Goal: Task Accomplishment & Management: Use online tool/utility

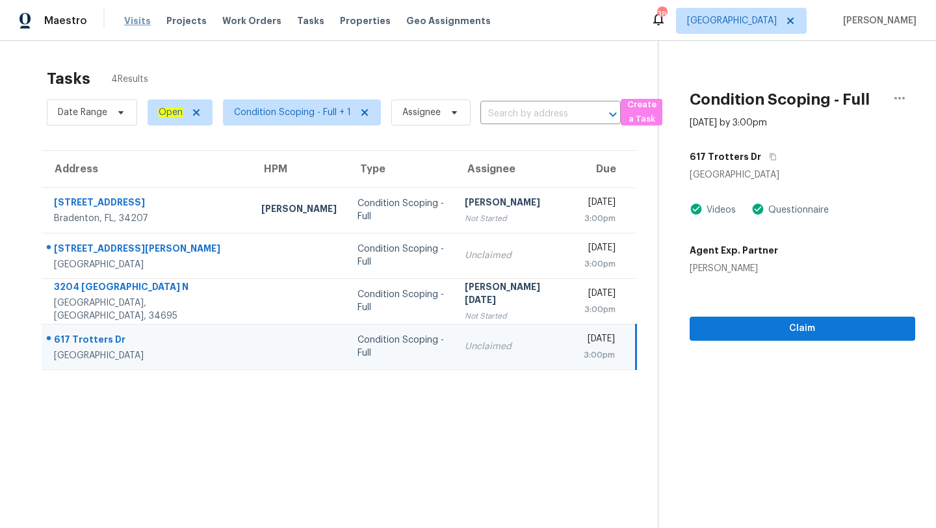
click at [131, 26] on span "Visits" at bounding box center [137, 20] width 27 height 13
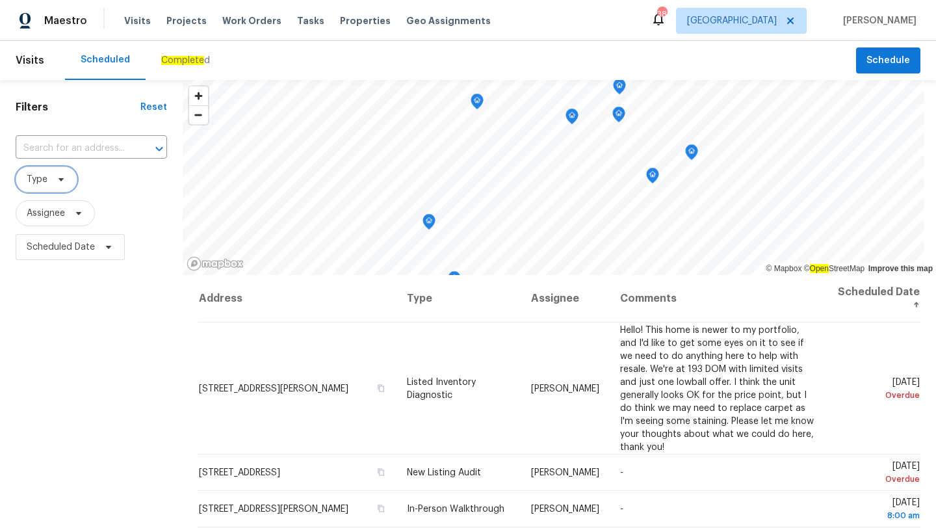
click at [40, 168] on span "Type" at bounding box center [47, 179] width 62 height 26
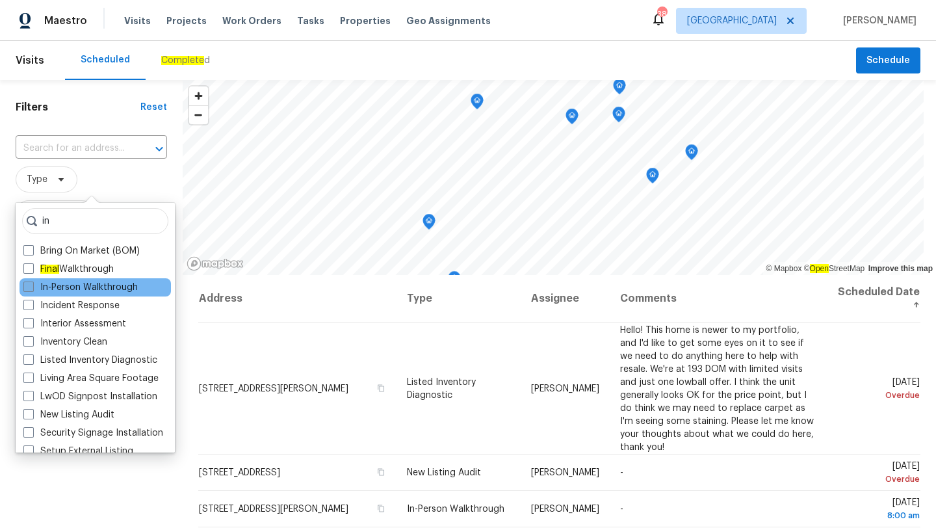
type input "in"
click at [118, 290] on label "In-Person Walkthrough" at bounding box center [80, 287] width 114 height 13
click at [32, 289] on input "In-Person Walkthrough" at bounding box center [27, 285] width 8 height 8
checkbox input "true"
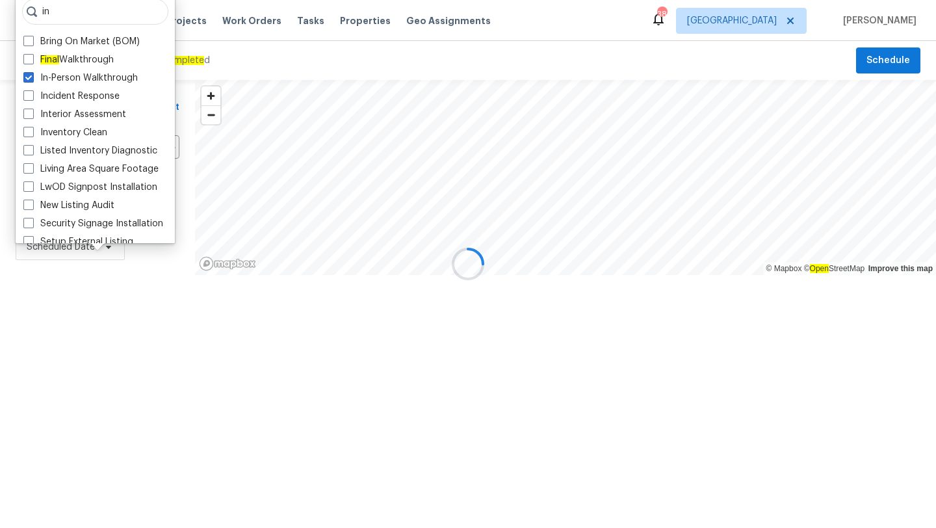
click at [136, 424] on div at bounding box center [468, 264] width 936 height 528
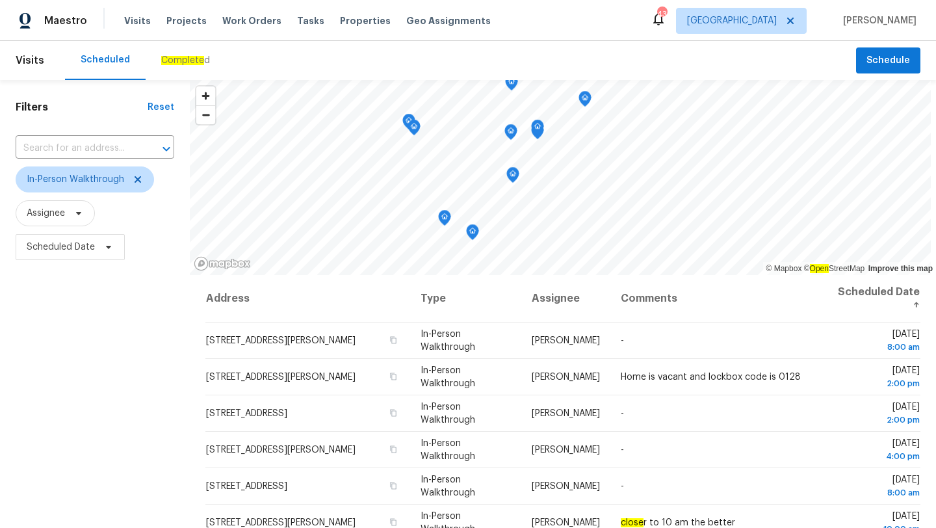
click at [96, 335] on div "Filters Reset ​ In-Person Walkthrough Assignee Scheduled Date" at bounding box center [95, 388] width 190 height 617
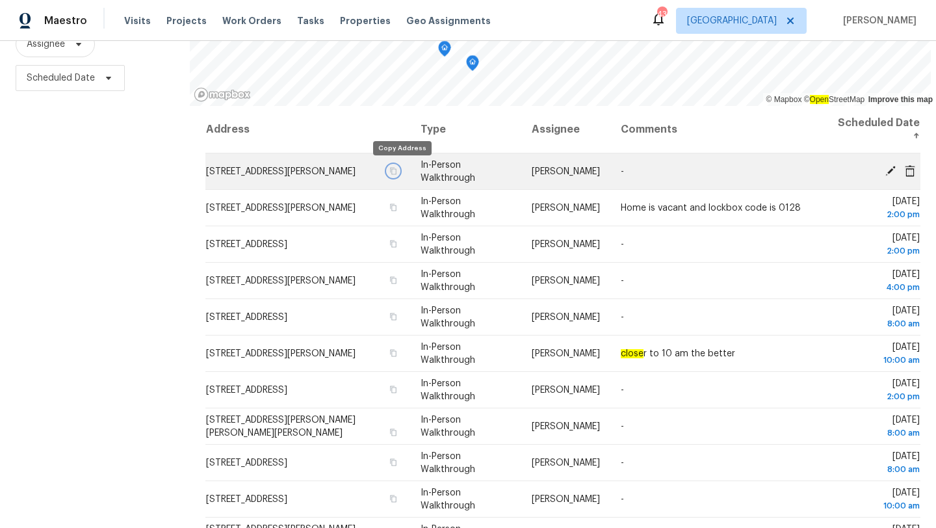
click at [398, 170] on icon "button" at bounding box center [394, 171] width 8 height 8
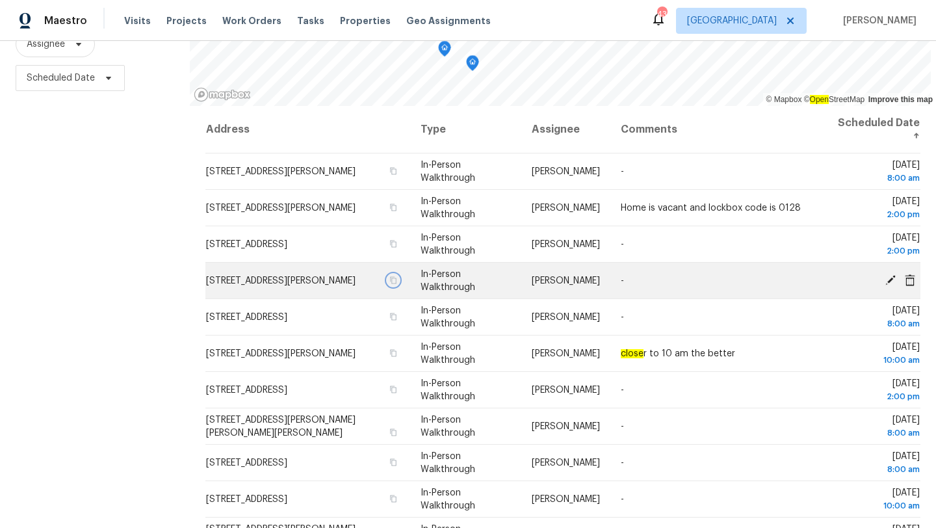
click at [398, 279] on icon "button" at bounding box center [394, 280] width 8 height 8
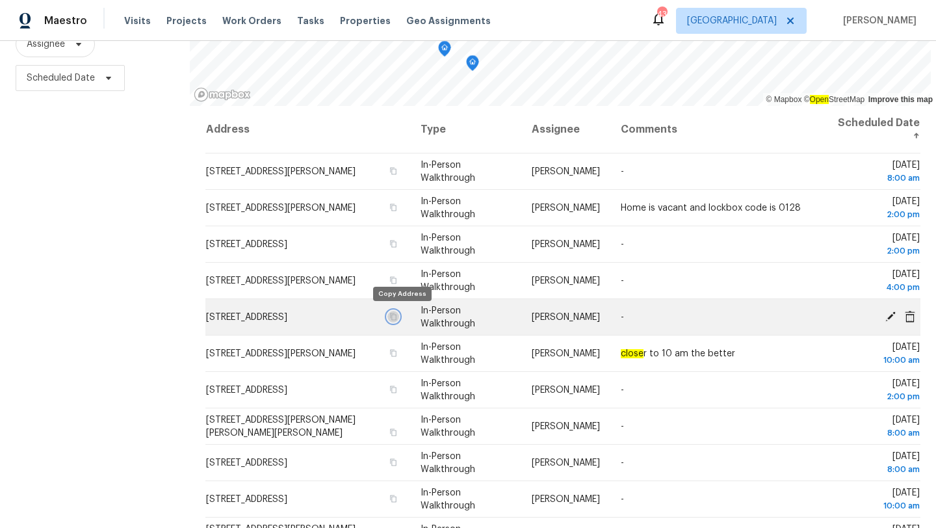
click at [397, 313] on icon "button" at bounding box center [393, 316] width 6 height 7
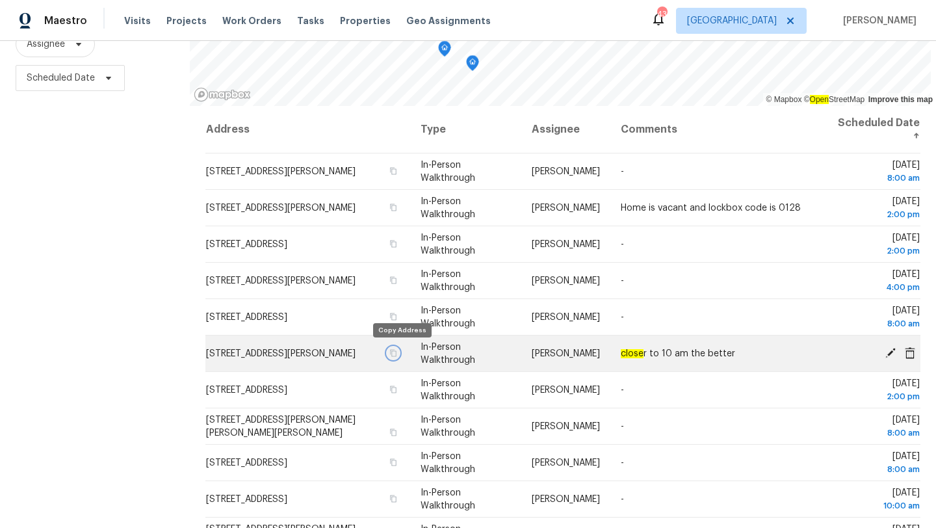
click at [398, 353] on icon "button" at bounding box center [394, 353] width 8 height 8
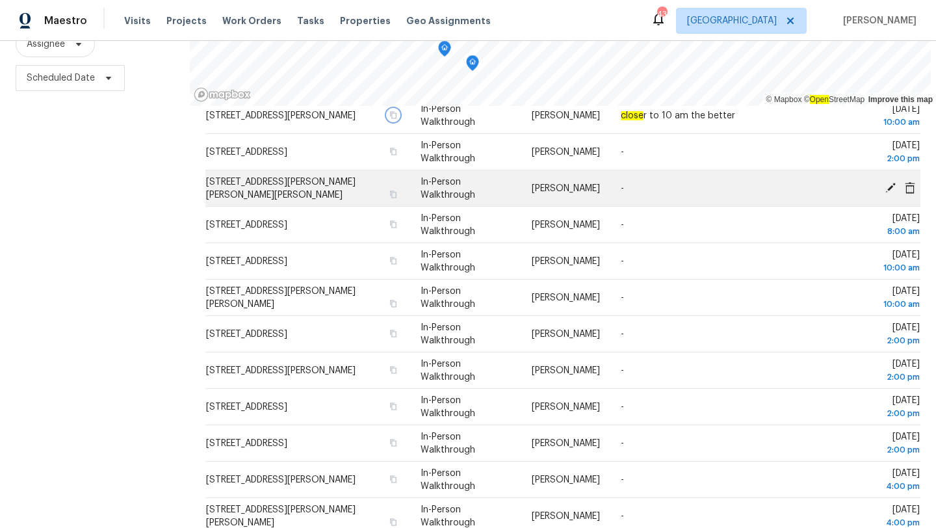
scroll to position [233, 0]
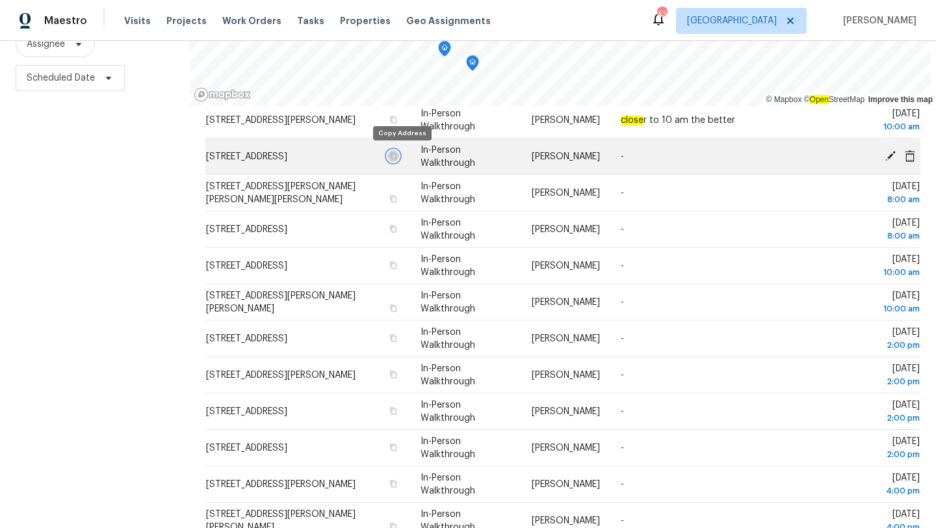
click at [397, 153] on icon "button" at bounding box center [393, 155] width 6 height 7
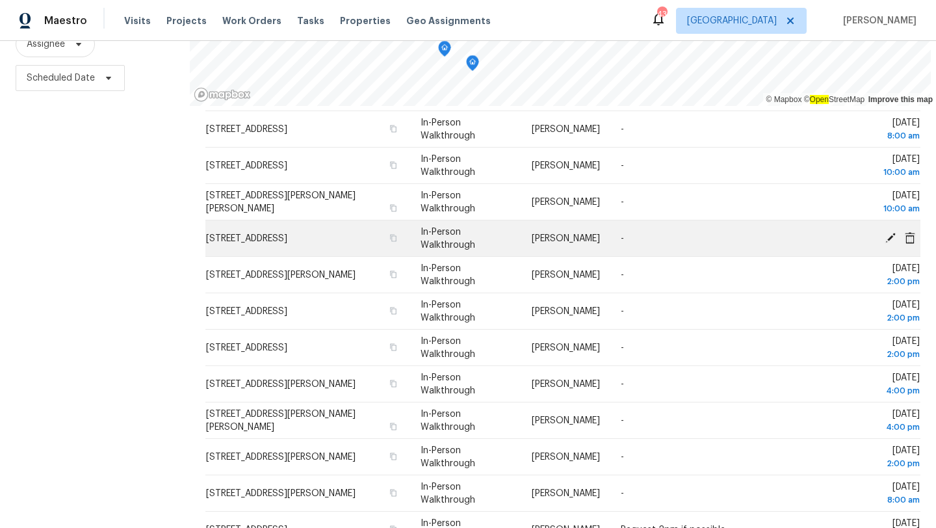
scroll to position [335, 0]
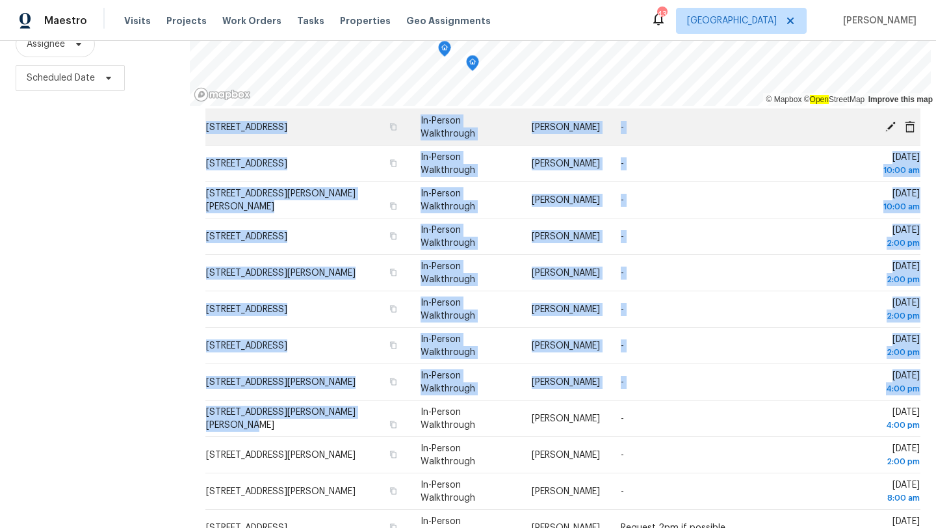
drag, startPoint x: 376, startPoint y: 416, endPoint x: 209, endPoint y: 121, distance: 339.2
click at [209, 121] on tbody "366 Vitorio St, Punta Gorda, FL 33983 In-Person Walkthrough Naomi Ferreira - We…" at bounding box center [562, 182] width 715 height 728
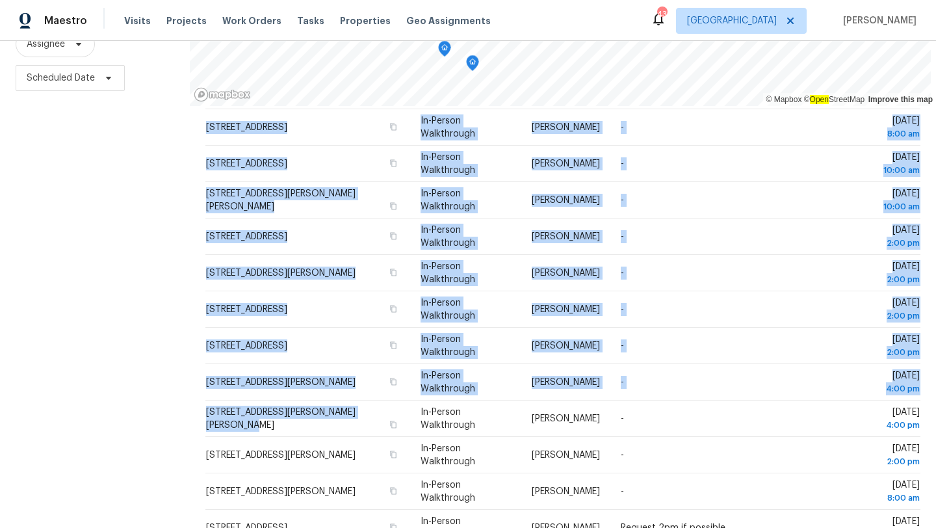
copy tbody "11009 Green Harvest Dr, Riverview, FL 33578 In-Person Walkthrough Paul Springer…"
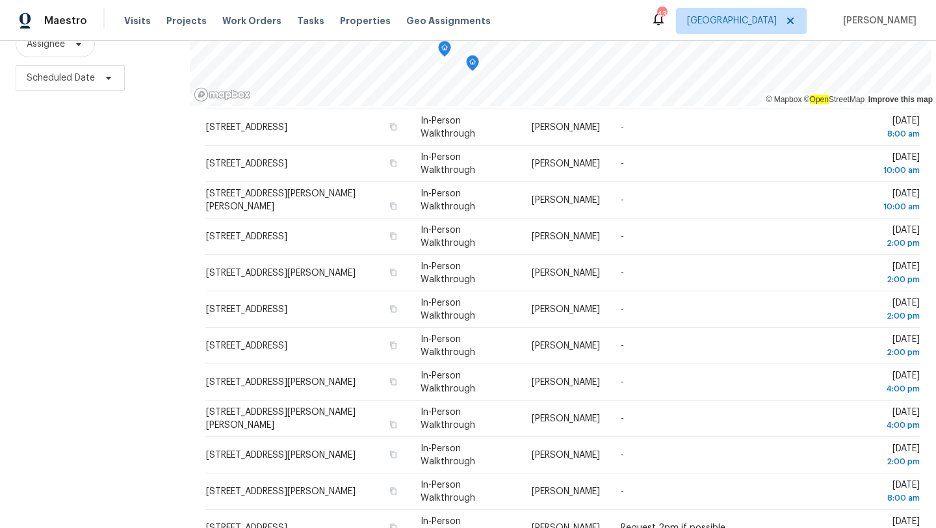
click at [141, 199] on div "Filters Reset ​ In-Person Walkthrough Assignee Scheduled Date" at bounding box center [95, 219] width 190 height 617
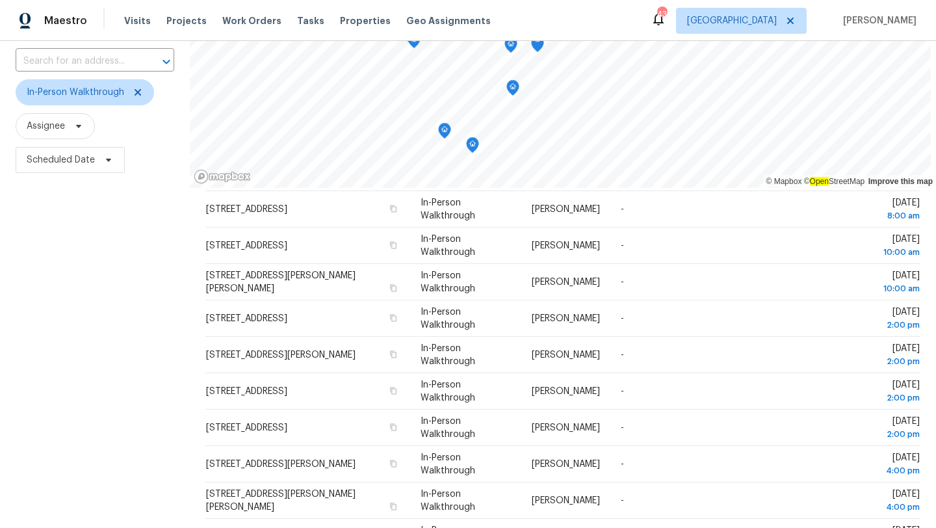
scroll to position [0, 0]
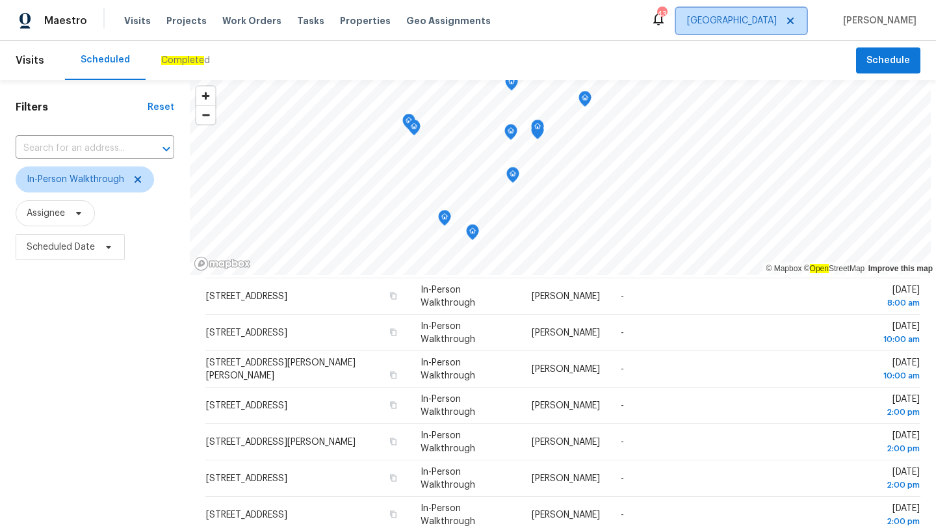
click at [776, 22] on span "[GEOGRAPHIC_DATA]" at bounding box center [732, 20] width 90 height 13
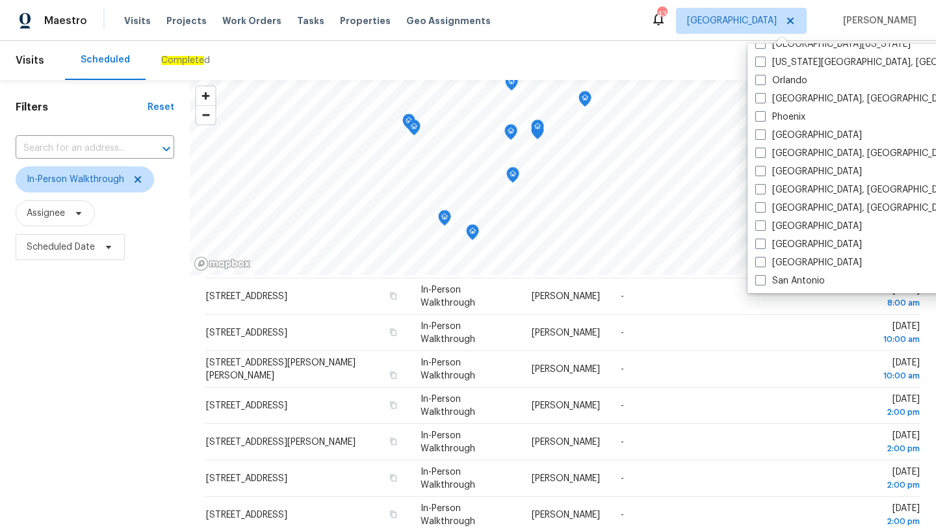
scroll to position [680, 0]
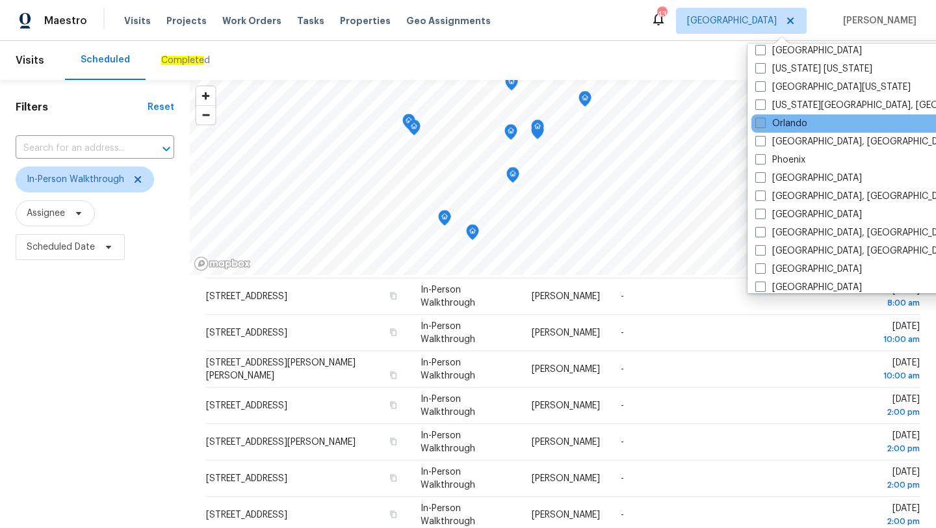
click at [758, 127] on span at bounding box center [760, 123] width 10 height 10
click at [758, 125] on input "Orlando" at bounding box center [759, 121] width 8 height 8
checkbox input "true"
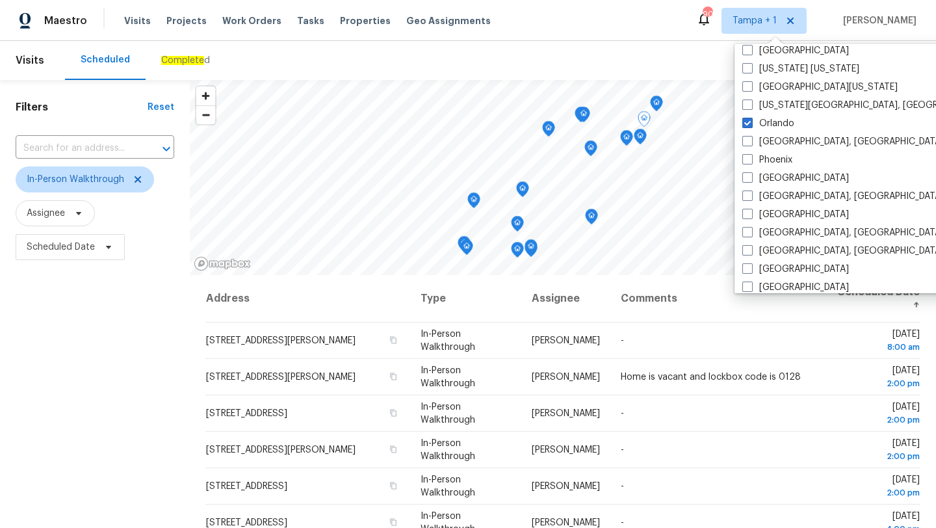
click at [149, 403] on div "Filters Reset ​ In-Person Walkthrough Assignee Scheduled Date" at bounding box center [95, 388] width 190 height 617
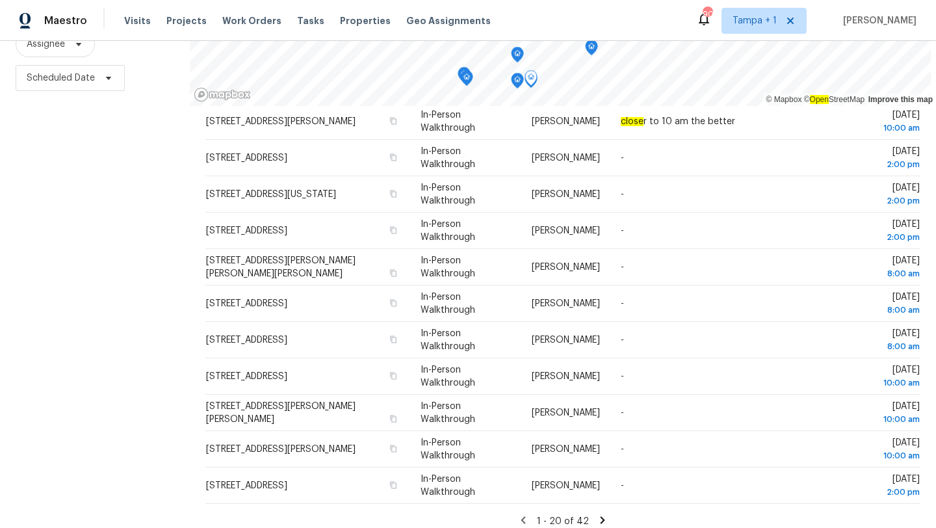
scroll to position [387, 0]
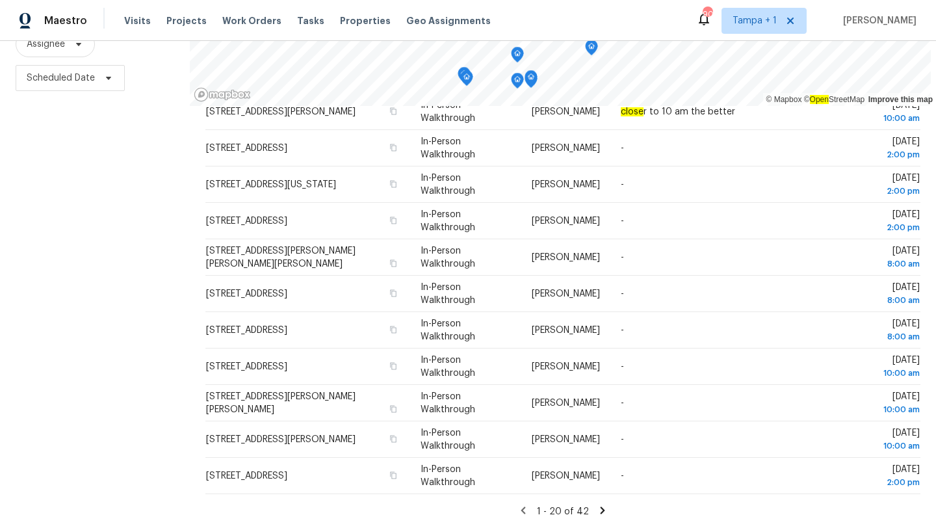
click at [597, 507] on icon at bounding box center [602, 510] width 12 height 12
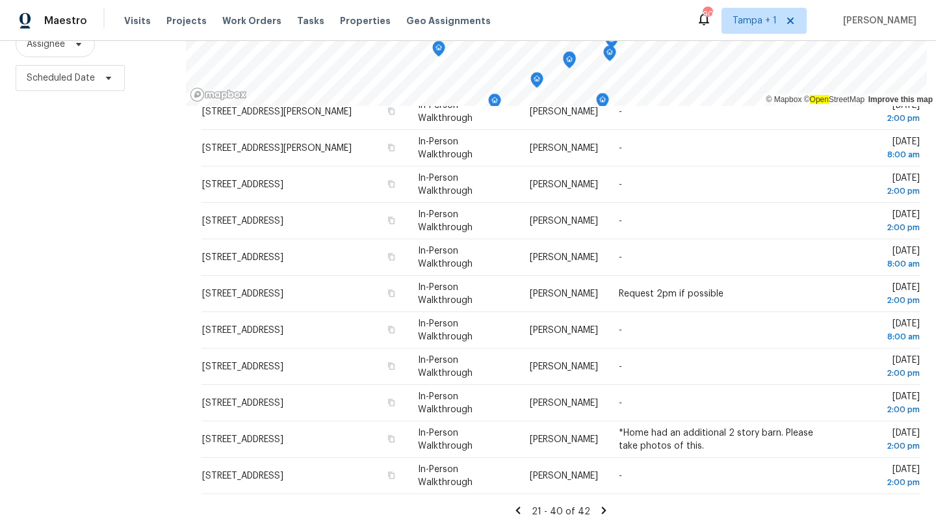
click at [522, 504] on icon at bounding box center [518, 510] width 12 height 12
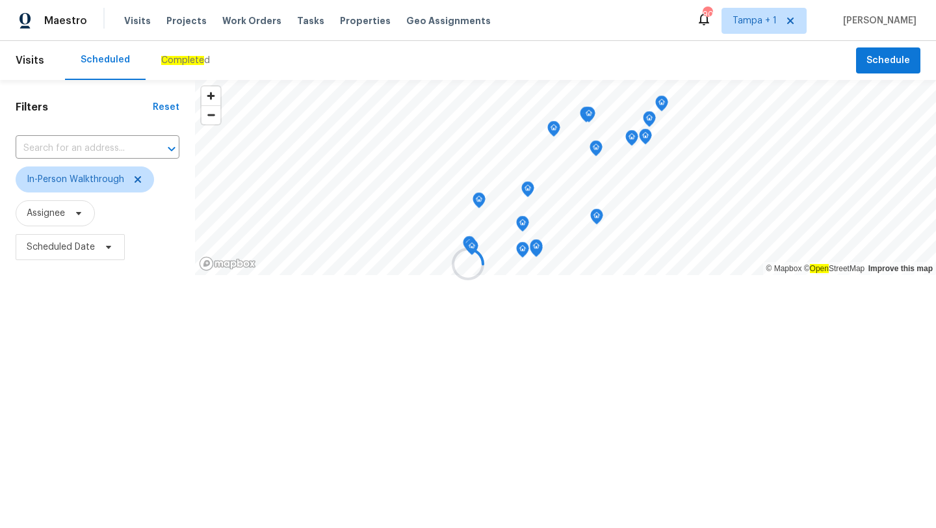
scroll to position [0, 0]
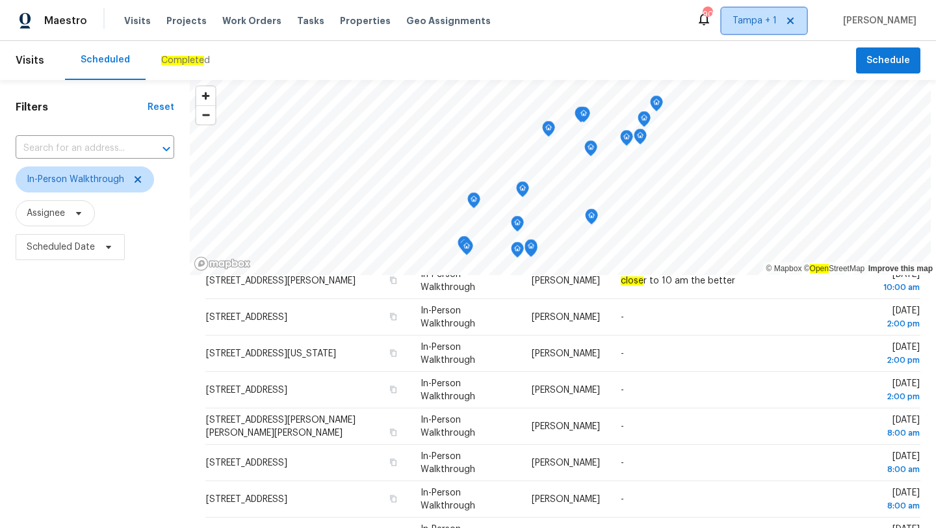
click at [759, 27] on span "Tampa + 1" at bounding box center [754, 20] width 44 height 13
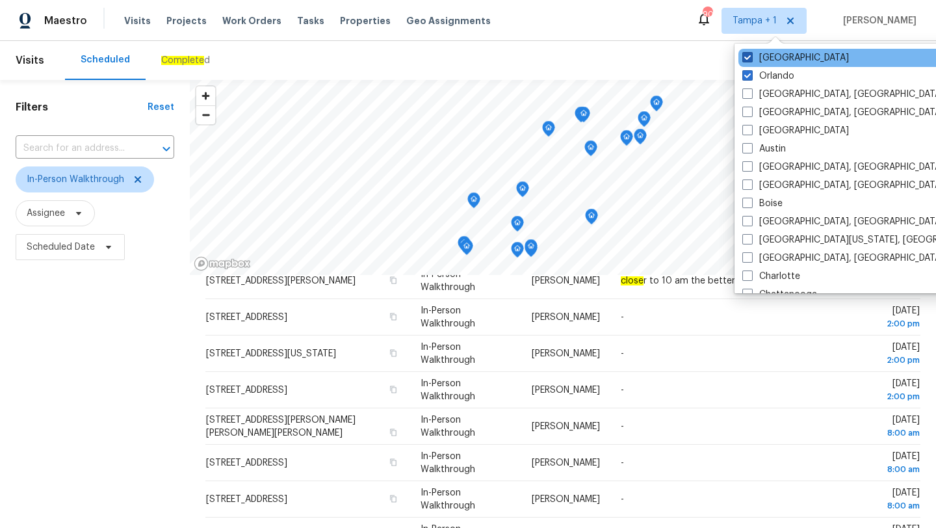
click at [770, 62] on label "[GEOGRAPHIC_DATA]" at bounding box center [795, 57] width 107 height 13
click at [750, 60] on input "[GEOGRAPHIC_DATA]" at bounding box center [746, 55] width 8 height 8
checkbox input "false"
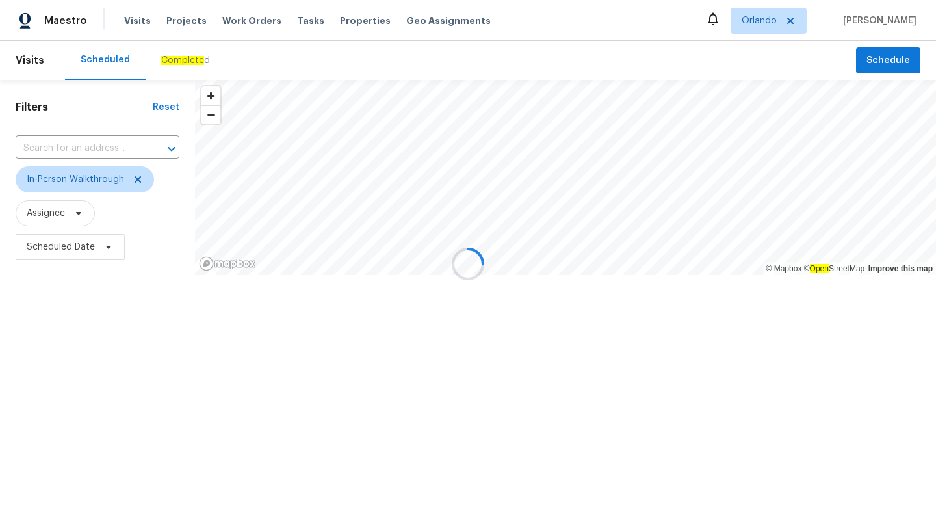
click at [153, 311] on div at bounding box center [468, 264] width 936 height 528
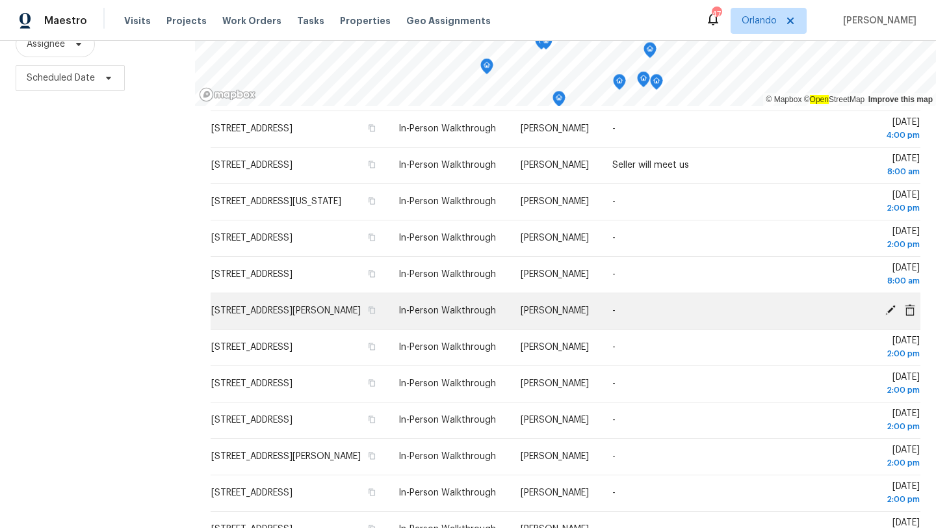
scroll to position [109, 0]
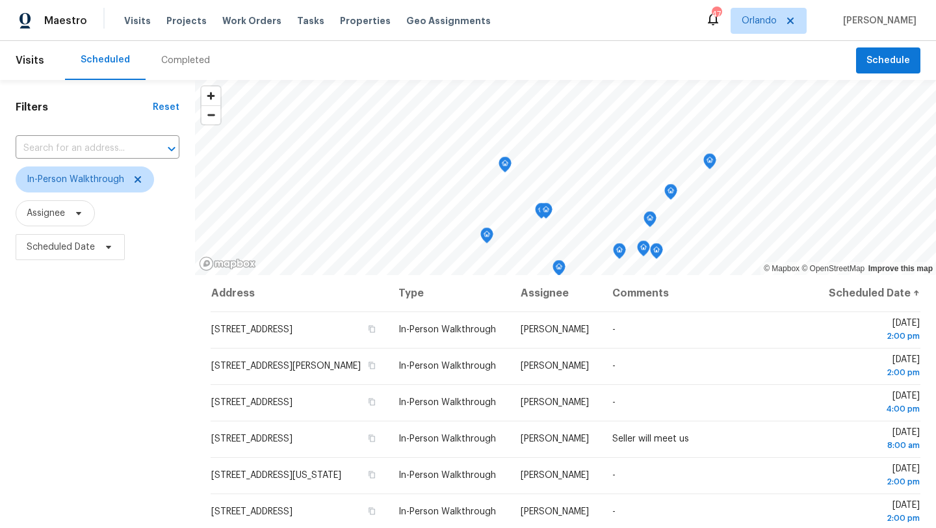
click at [135, 343] on div "Filters Reset ​ In-Person Walkthrough Assignee Scheduled Date" at bounding box center [97, 388] width 195 height 617
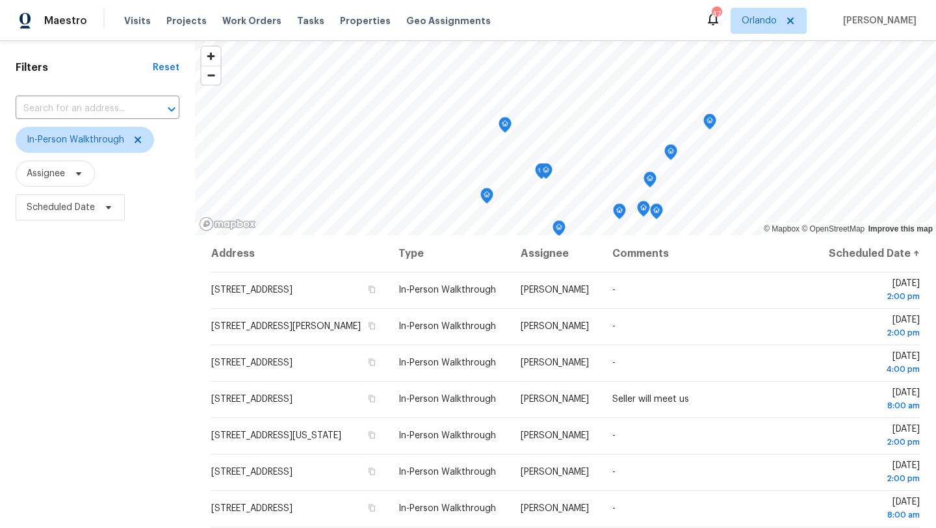
scroll to position [93, 0]
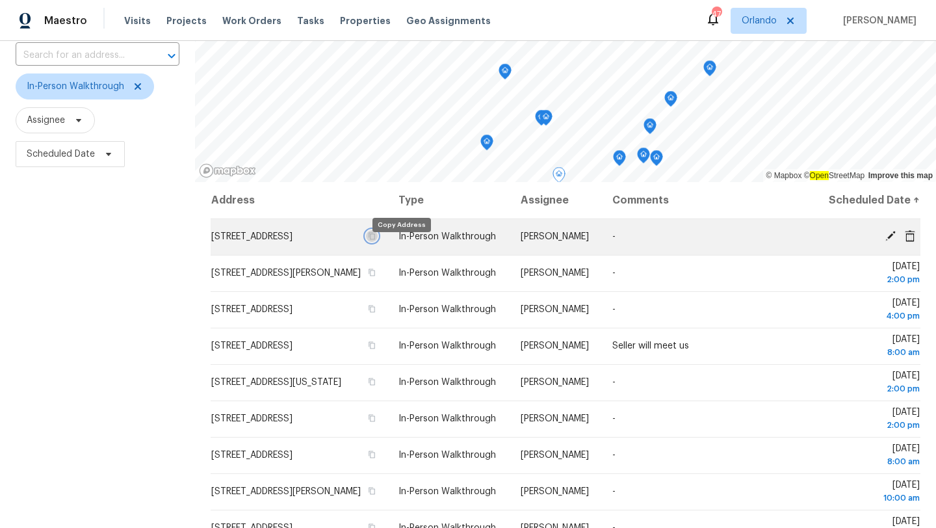
click at [376, 240] on icon "button" at bounding box center [372, 236] width 8 height 8
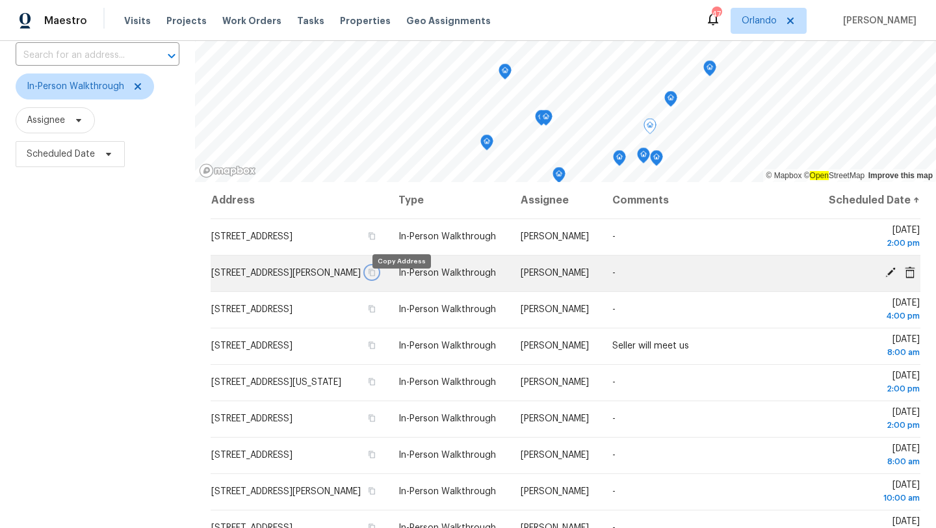
click at [376, 276] on icon "button" at bounding box center [372, 272] width 6 height 7
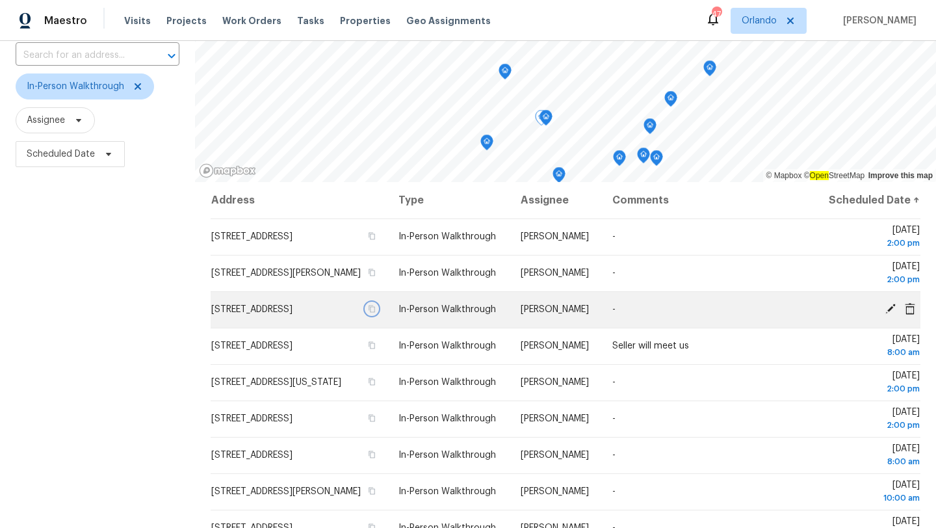
click at [376, 313] on icon "button" at bounding box center [372, 308] width 6 height 7
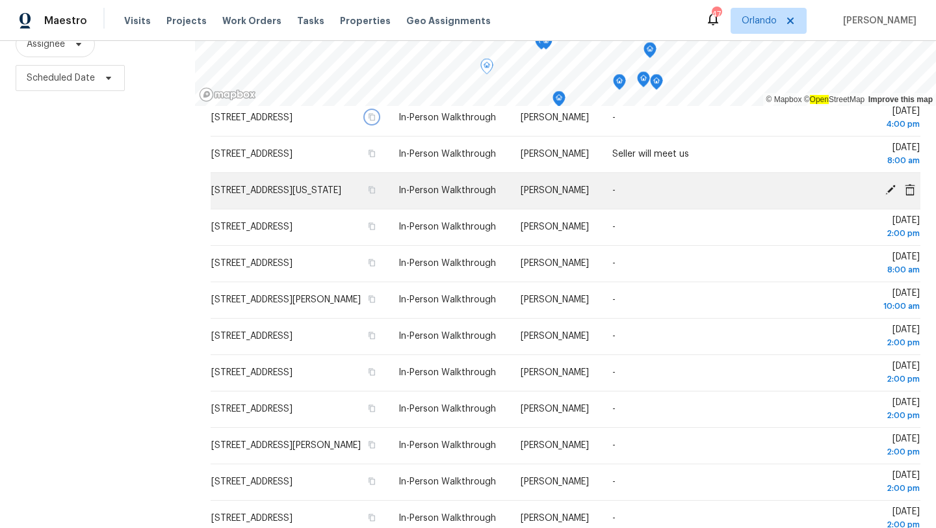
scroll to position [119, 0]
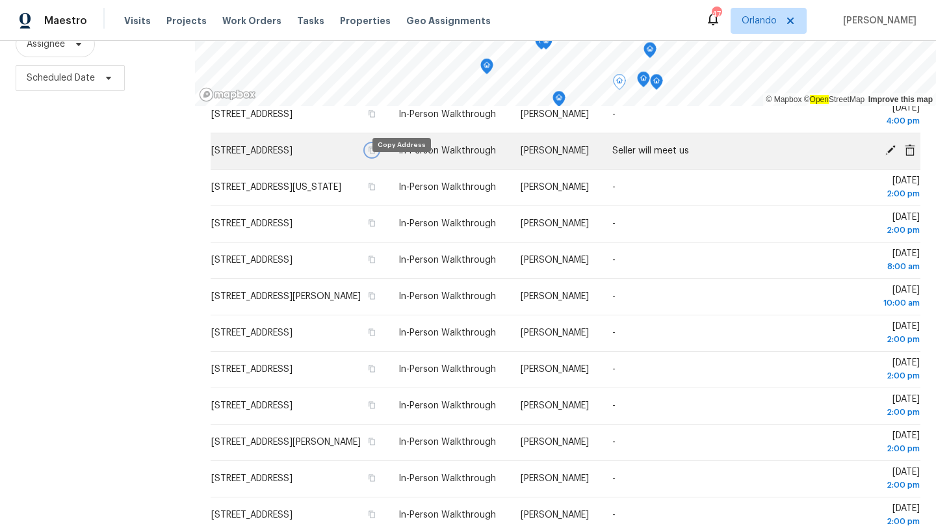
click at [376, 154] on icon "button" at bounding box center [372, 150] width 6 height 7
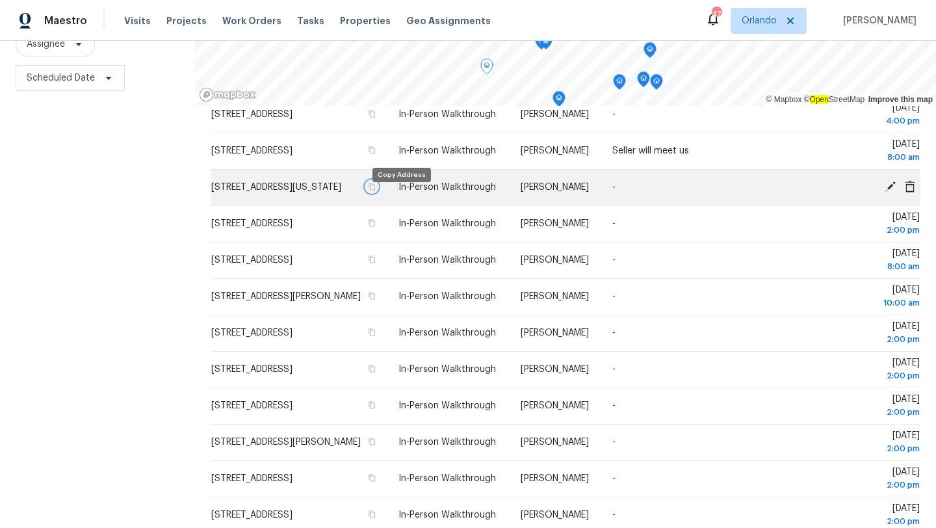
click at [376, 190] on icon "button" at bounding box center [372, 187] width 8 height 8
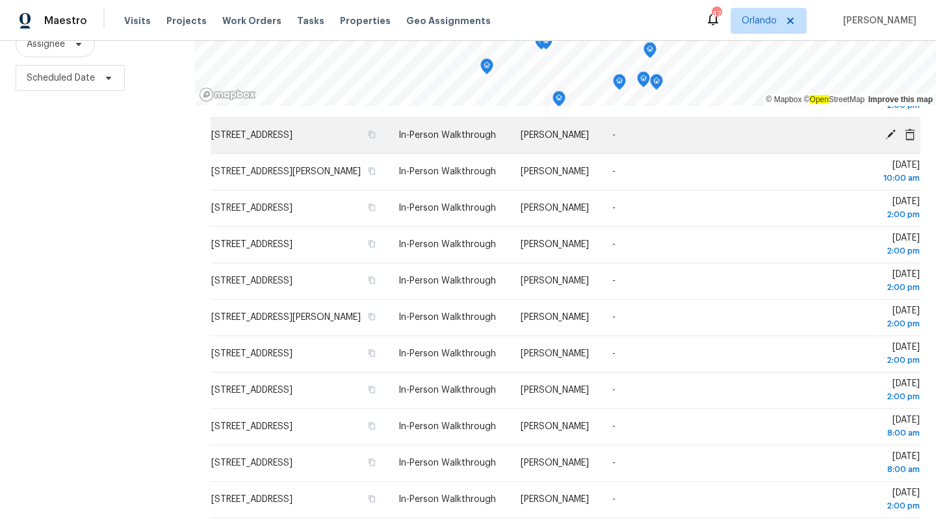
scroll to position [254, 0]
drag, startPoint x: 383, startPoint y: 281, endPoint x: 212, endPoint y: 133, distance: 226.6
click at [212, 133] on tbody "[STREET_ADDRESS] In-Person Walkthrough [PERSON_NAME] - [DATE][STREET_ADDRESS][P…" at bounding box center [565, 208] width 709 height 619
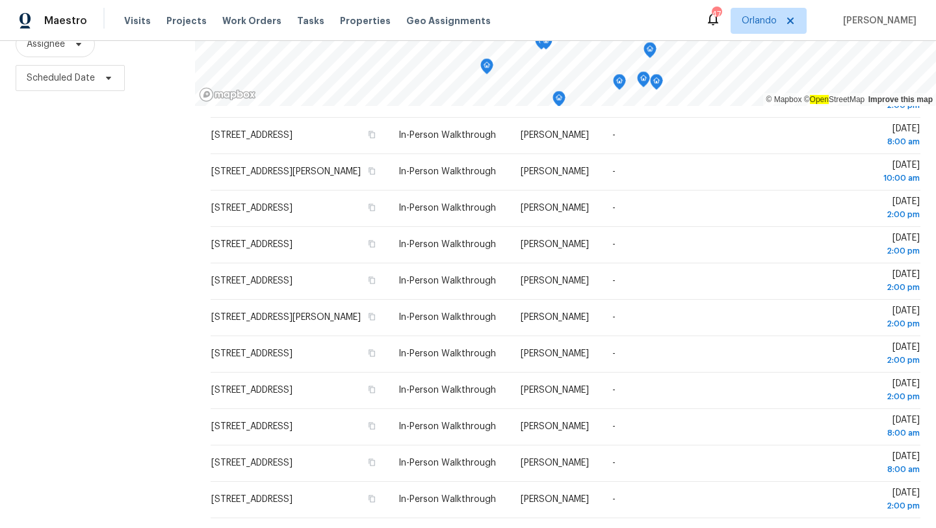
copy tbody "[STREET_ADDRESS] In-Person Walkthrough [PERSON_NAME] - [DATE][STREET_ADDRESS][P…"
click at [117, 264] on div "Filters Reset ​ In-Person Walkthrough Assignee Scheduled Date" at bounding box center [97, 219] width 195 height 617
click at [153, 206] on div "Filters Reset ​ In-Person Walkthrough Assignee Scheduled Date" at bounding box center [97, 219] width 195 height 617
click at [776, 16] on span "Orlando" at bounding box center [758, 20] width 35 height 13
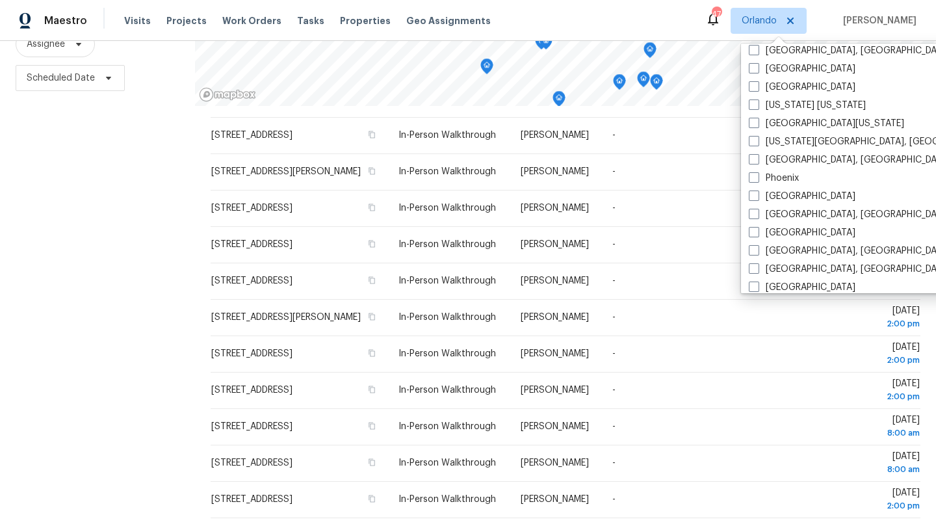
scroll to position [649, 0]
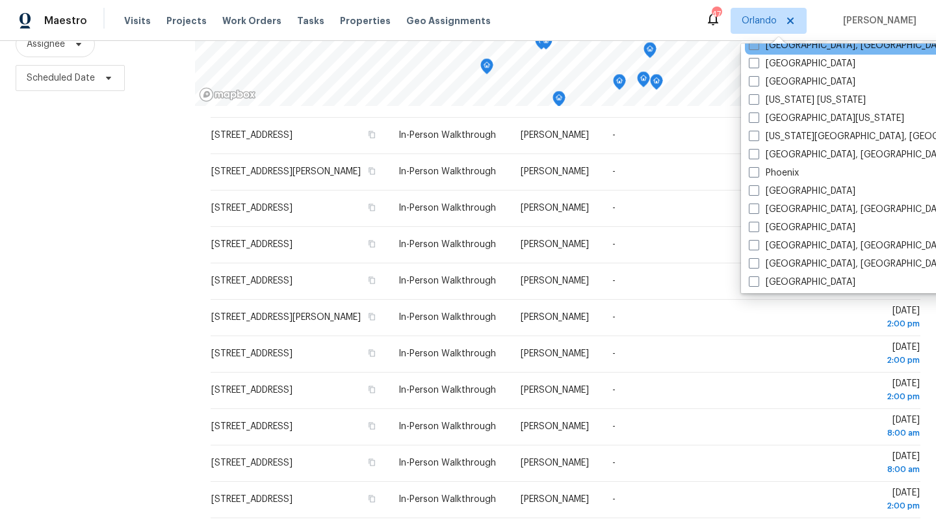
click at [756, 49] on span at bounding box center [753, 45] width 10 height 10
click at [756, 47] on input "[GEOGRAPHIC_DATA], [GEOGRAPHIC_DATA]" at bounding box center [752, 43] width 8 height 8
checkbox input "true"
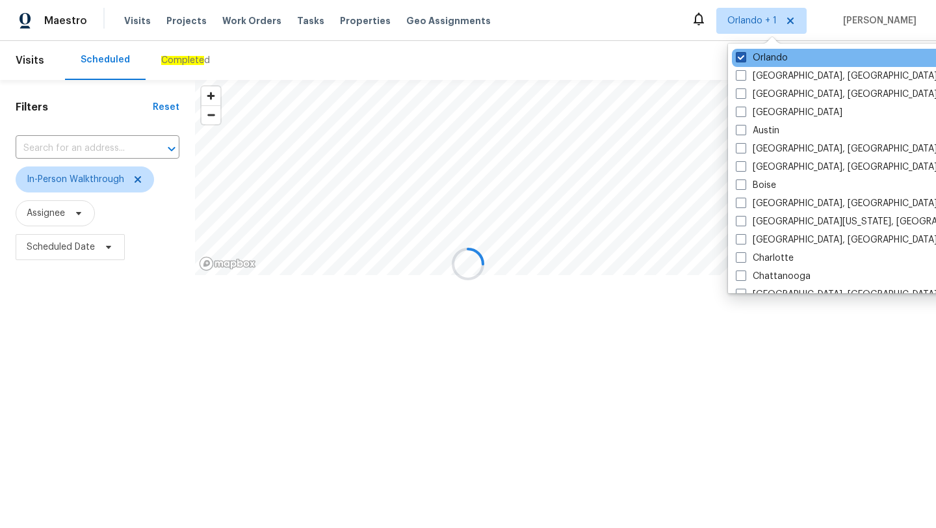
click at [740, 58] on span at bounding box center [740, 57] width 10 height 10
click at [740, 58] on input "Orlando" at bounding box center [739, 55] width 8 height 8
checkbox input "false"
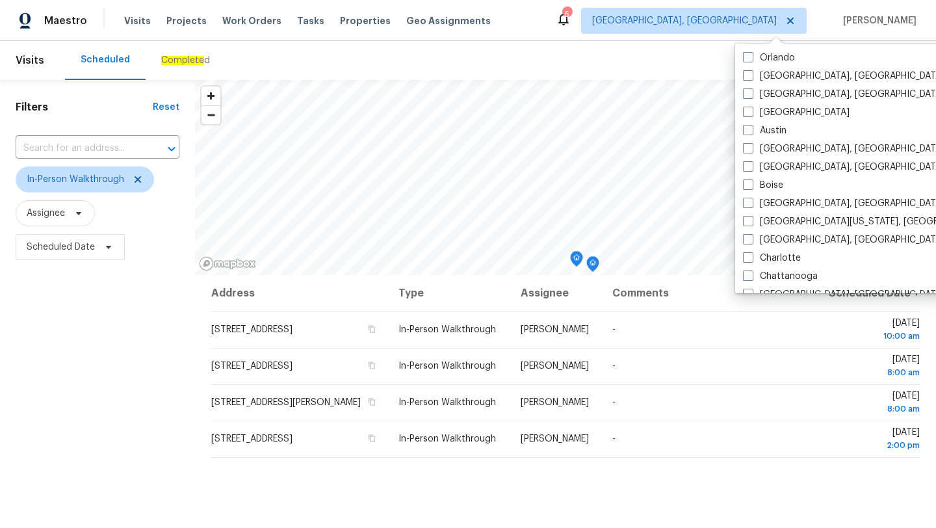
click at [160, 319] on div "Filters Reset ​ In-Person Walkthrough Assignee Scheduled Date" at bounding box center [97, 388] width 195 height 617
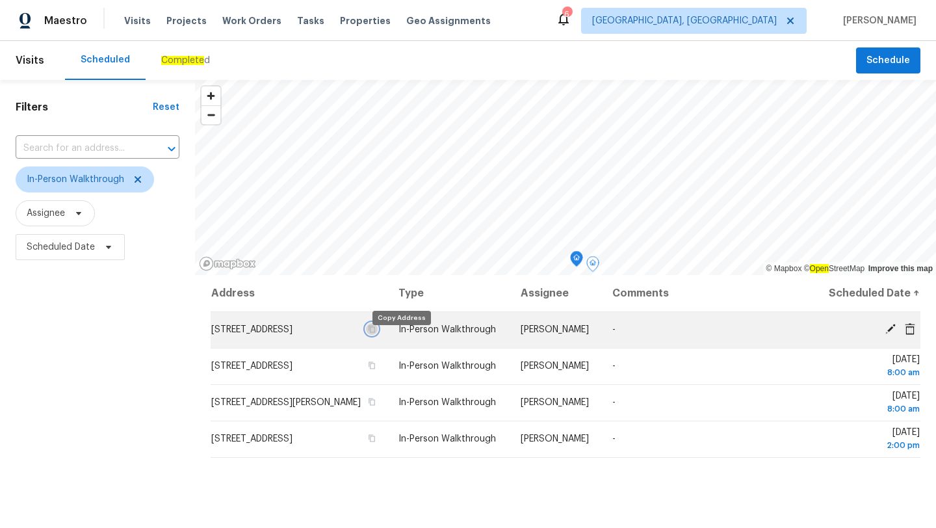
click at [376, 333] on icon "button" at bounding box center [372, 329] width 8 height 8
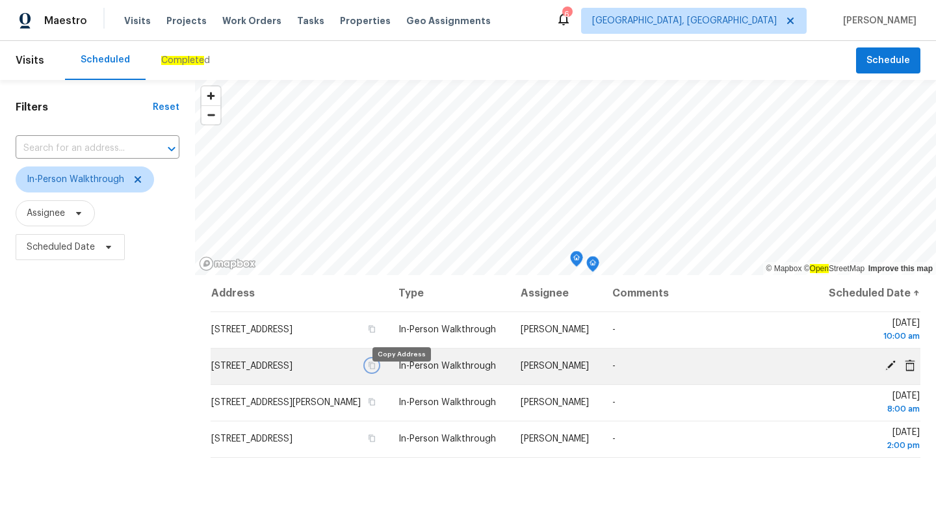
click at [376, 369] on icon "button" at bounding box center [372, 365] width 6 height 7
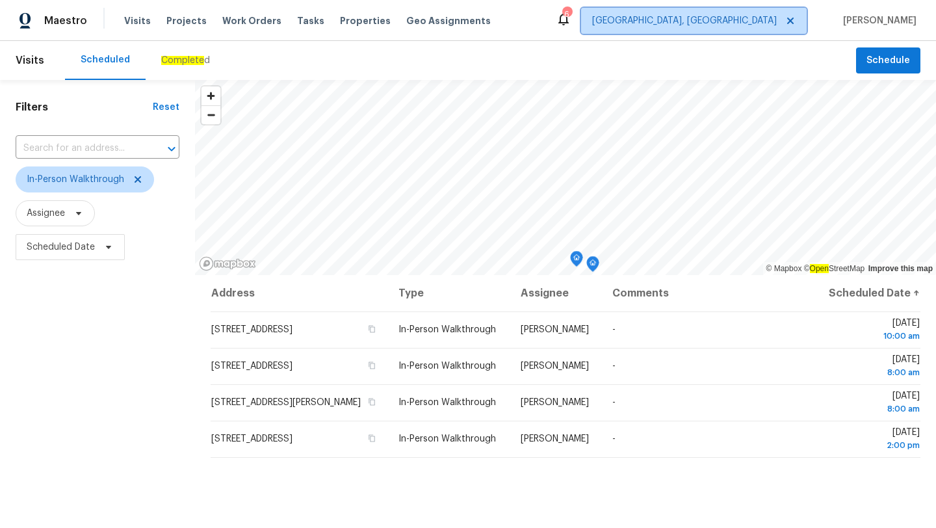
click at [750, 15] on span "[GEOGRAPHIC_DATA], [GEOGRAPHIC_DATA]" at bounding box center [684, 20] width 185 height 13
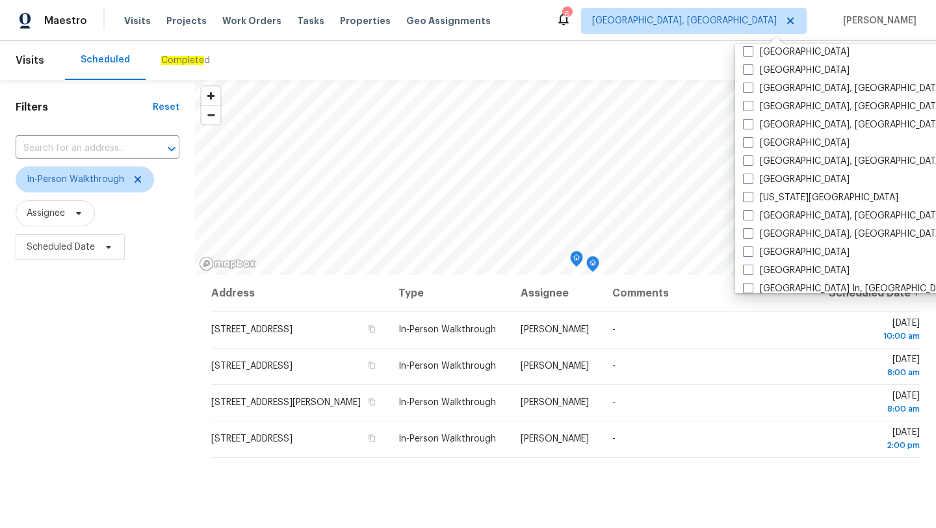
scroll to position [366, 0]
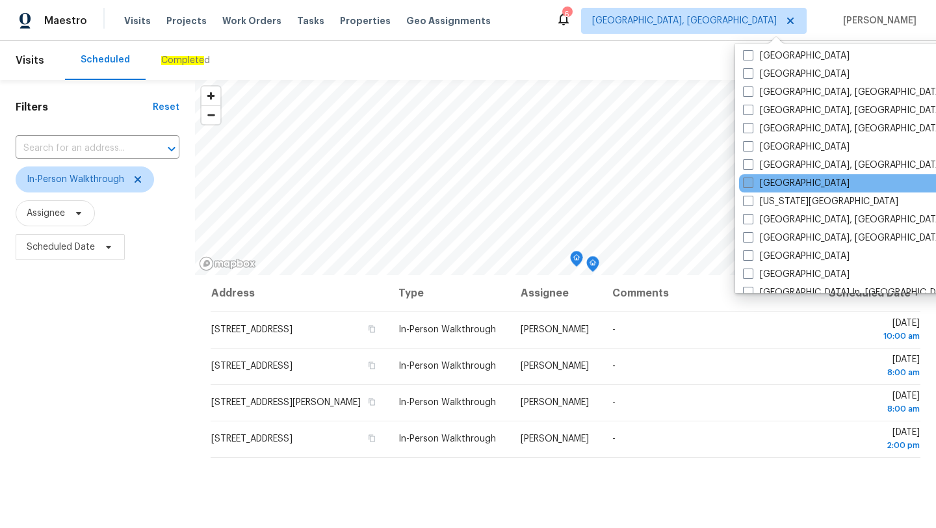
click at [752, 183] on span at bounding box center [748, 182] width 10 height 10
click at [751, 183] on input "[GEOGRAPHIC_DATA]" at bounding box center [747, 181] width 8 height 8
checkbox input "true"
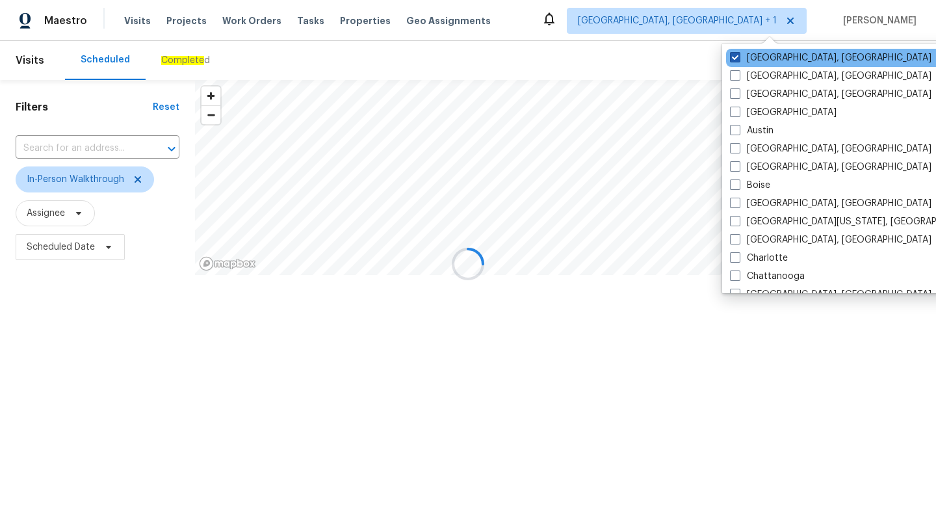
click at [735, 61] on span at bounding box center [735, 57] width 10 height 10
click at [735, 60] on input "[GEOGRAPHIC_DATA], [GEOGRAPHIC_DATA]" at bounding box center [734, 55] width 8 height 8
checkbox input "false"
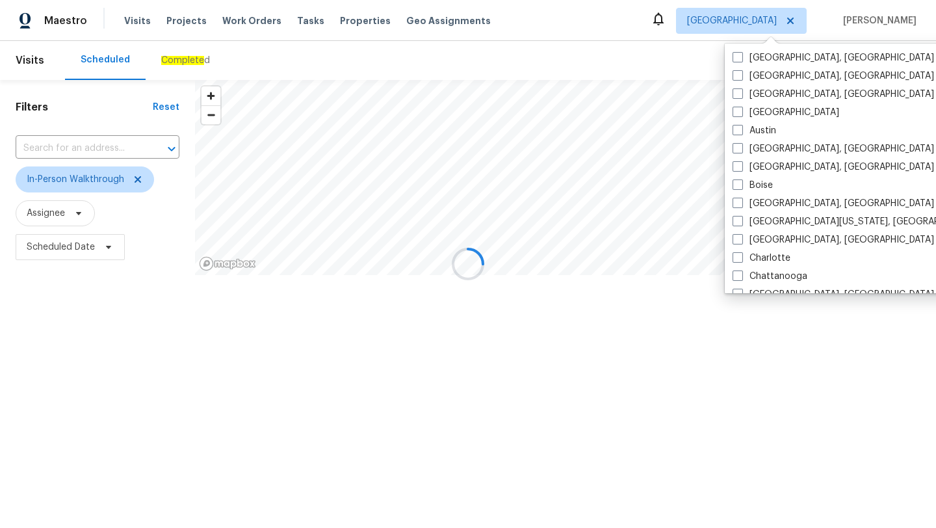
click at [574, 77] on div at bounding box center [468, 264] width 936 height 528
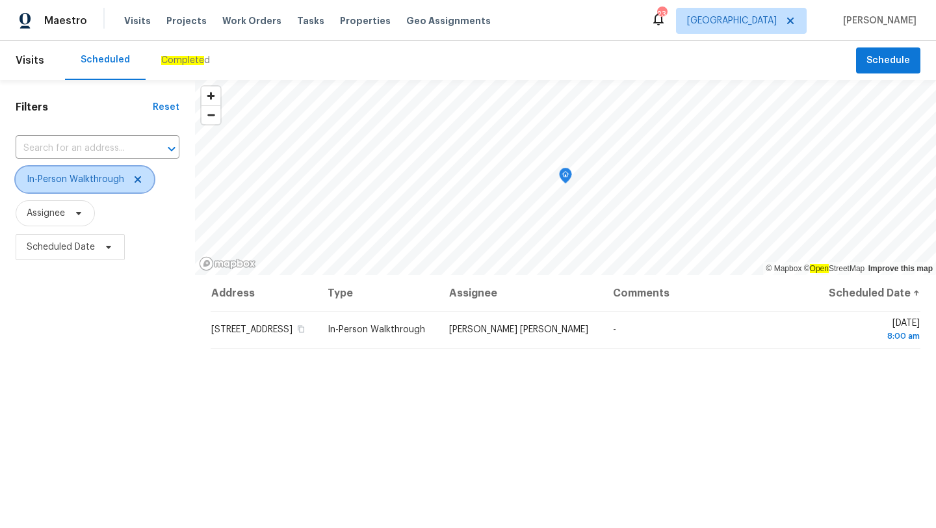
click at [86, 181] on span "In-Person Walkthrough" at bounding box center [75, 179] width 97 height 13
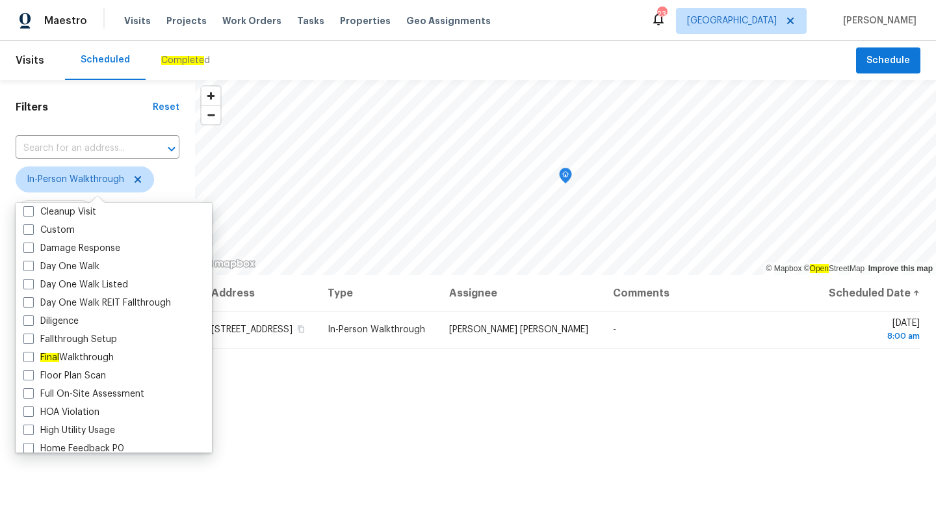
scroll to position [283, 0]
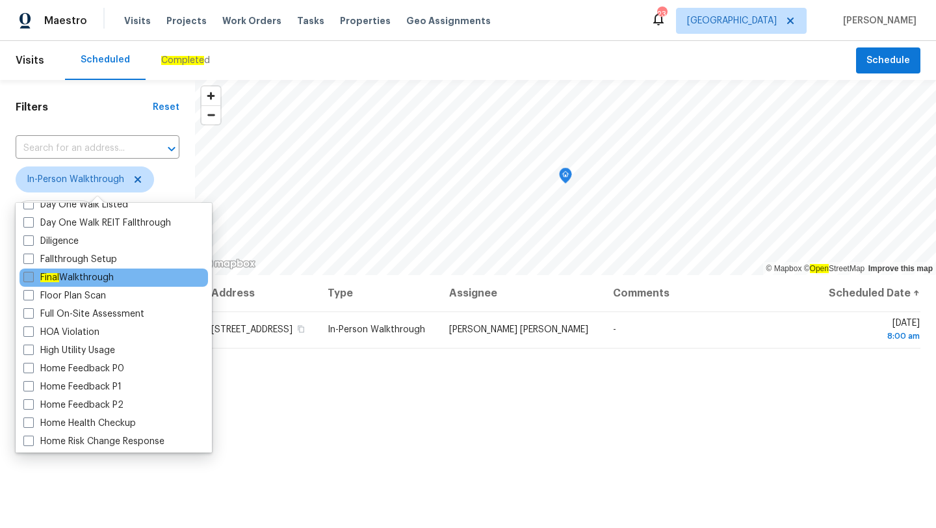
click at [29, 277] on span at bounding box center [28, 277] width 10 height 10
click at [29, 277] on input "Final Walkthrough" at bounding box center [27, 275] width 8 height 8
checkbox input "true"
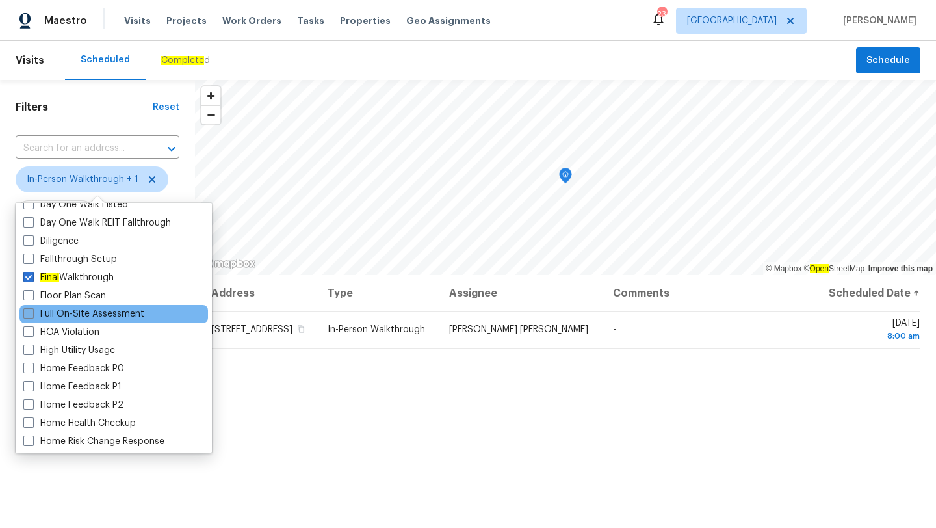
click at [27, 314] on span at bounding box center [28, 313] width 10 height 10
click at [27, 314] on input "Full On-Site Assessment" at bounding box center [27, 311] width 8 height 8
checkbox input "true"
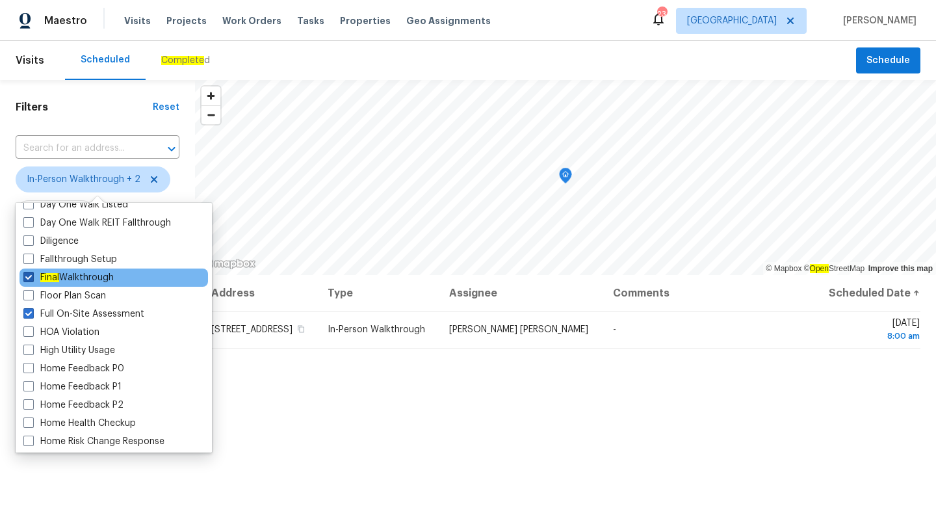
click at [27, 276] on span at bounding box center [28, 277] width 10 height 10
click at [27, 276] on input "Final Walkthrough" at bounding box center [27, 275] width 8 height 8
checkbox input "false"
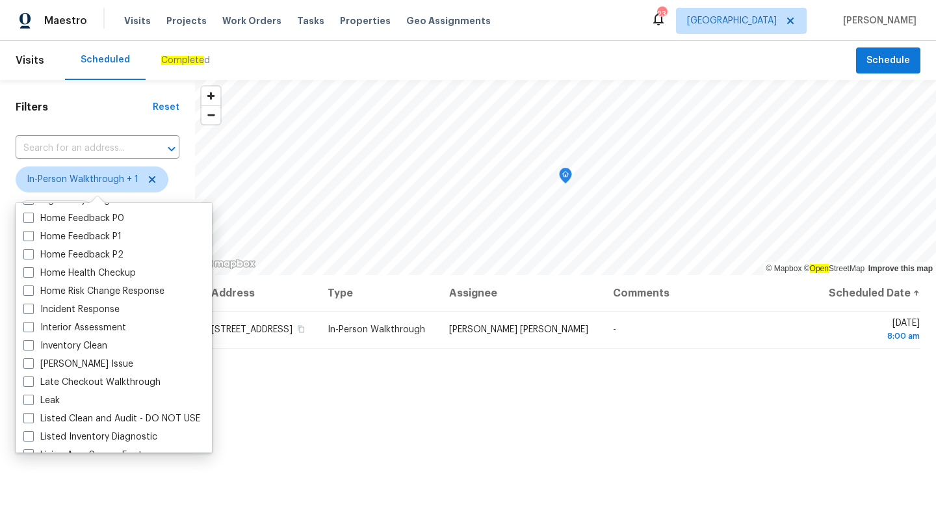
scroll to position [435, 0]
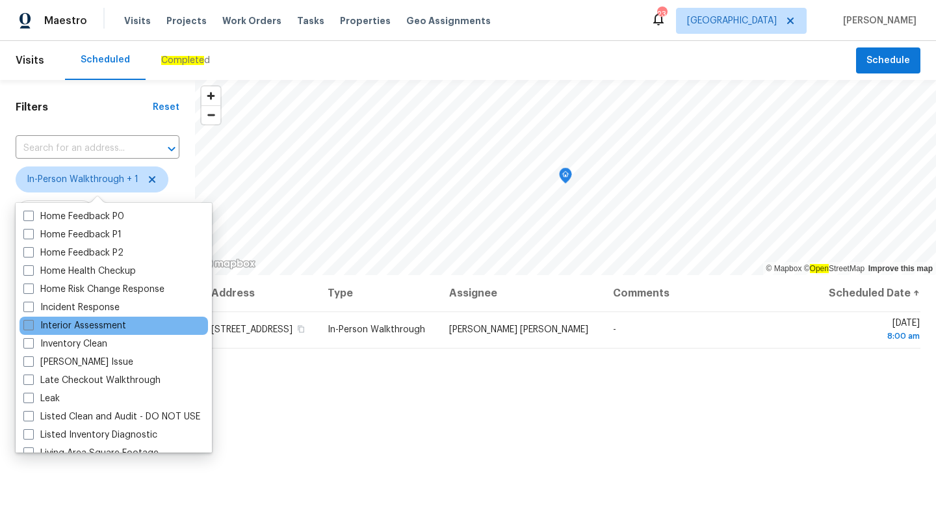
click at [29, 325] on span at bounding box center [28, 325] width 10 height 10
click at [29, 325] on input "Interior Assessment" at bounding box center [27, 323] width 8 height 8
click at [29, 325] on span at bounding box center [28, 325] width 10 height 10
click at [29, 325] on input "Interior Assessment" at bounding box center [27, 323] width 8 height 8
checkbox input "false"
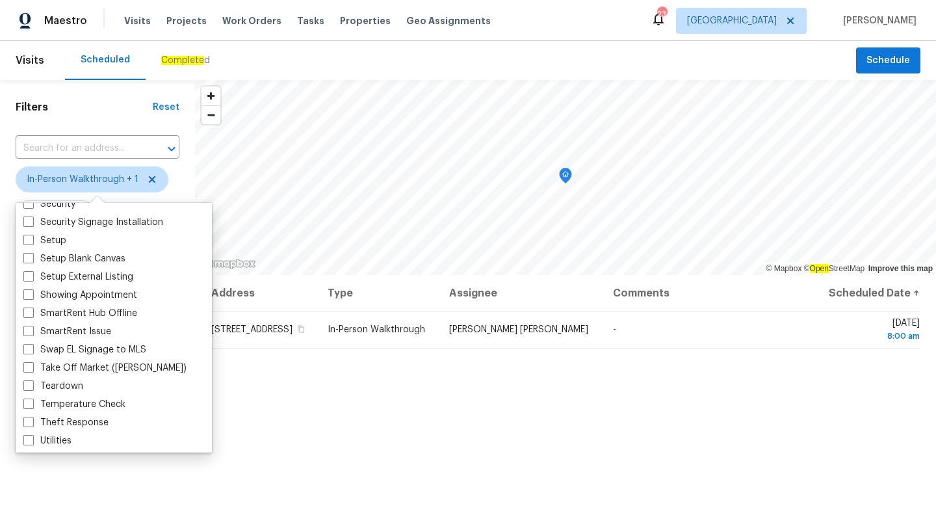
scroll to position [1105, 0]
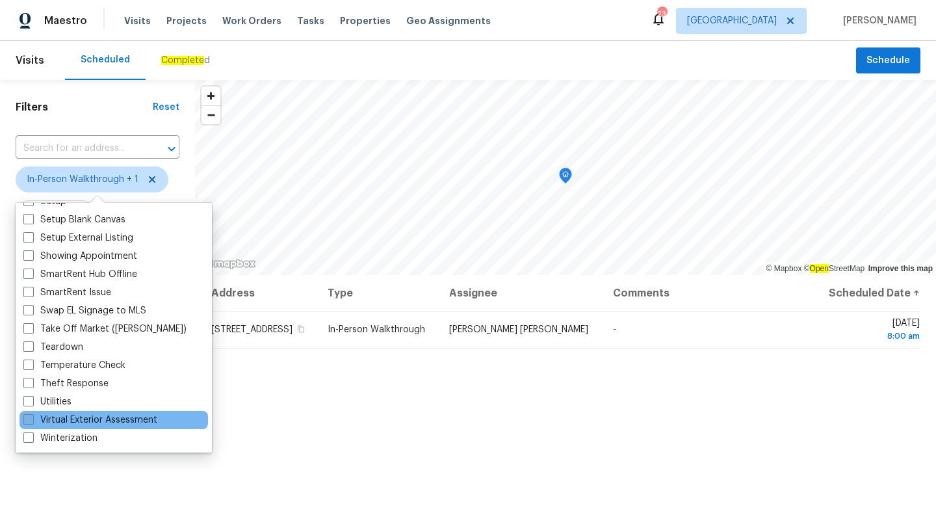
click at [27, 416] on span at bounding box center [28, 419] width 10 height 10
click at [27, 416] on input "Virtual Exterior Assessment" at bounding box center [27, 417] width 8 height 8
click at [27, 416] on span at bounding box center [28, 419] width 10 height 10
click at [27, 416] on input "Virtual Exterior Assessment" at bounding box center [27, 417] width 8 height 8
checkbox input "false"
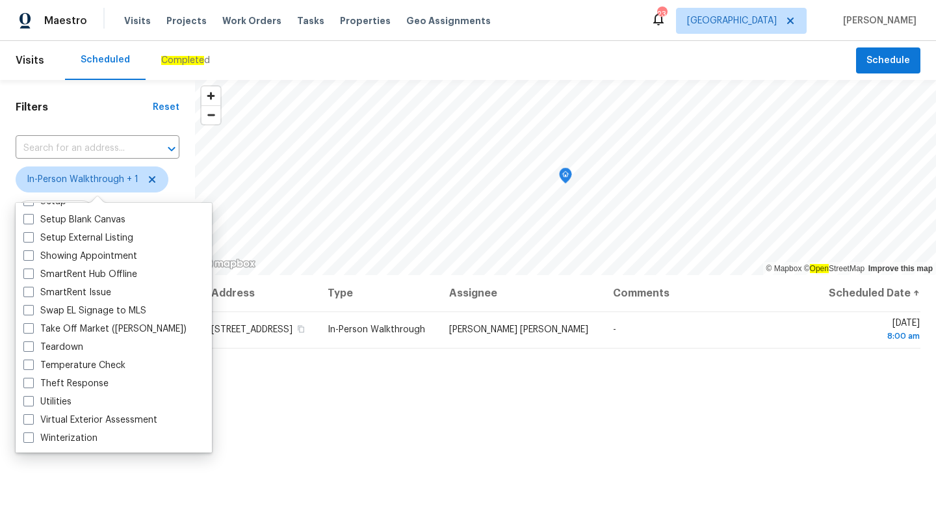
click at [311, 372] on div "Address Type Assignee Comments Scheduled Date ↑ 1982 Golden Glow Ln, Jacksonvil…" at bounding box center [565, 486] width 741 height 422
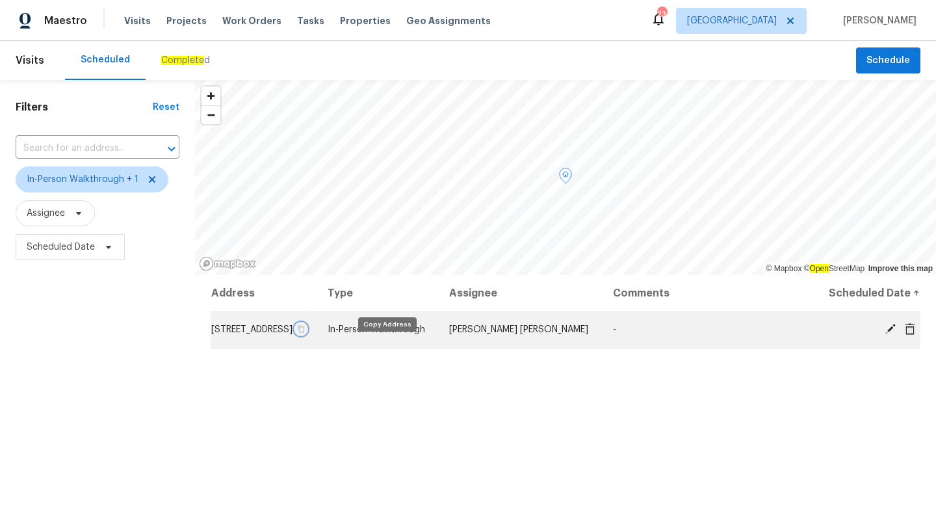
click at [305, 333] on icon "button" at bounding box center [301, 329] width 8 height 8
